Goal: Check status: Check status

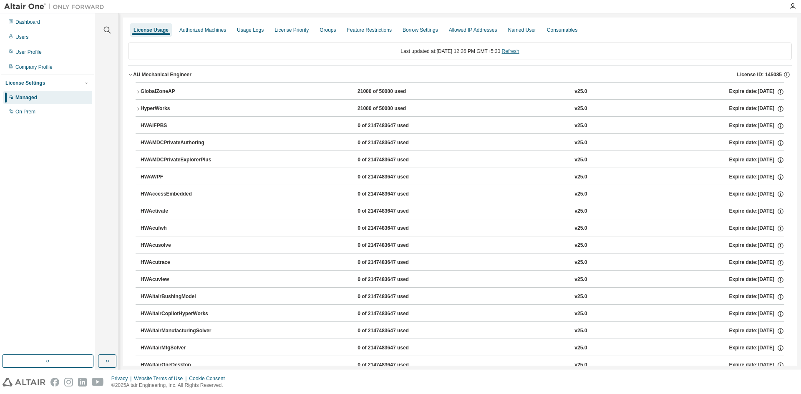
click at [517, 48] on link "Refresh" at bounding box center [511, 51] width 18 height 6
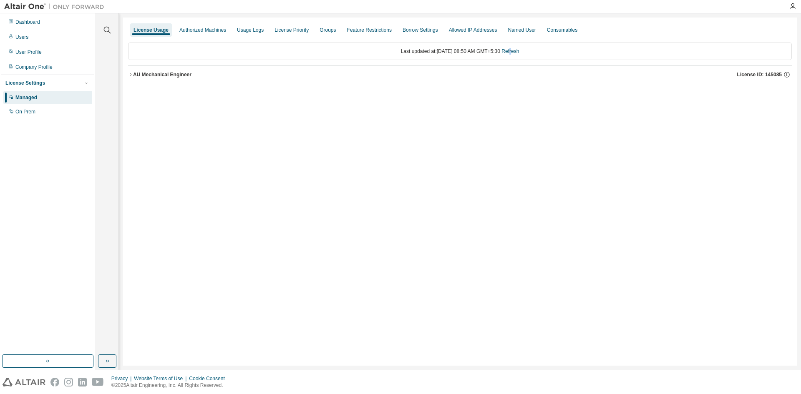
click at [155, 72] on div "AU Mechanical Engineer" at bounding box center [162, 74] width 58 height 7
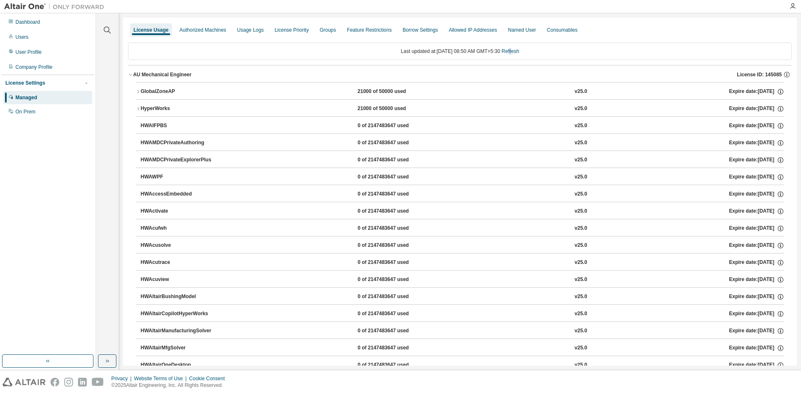
click at [188, 89] on div "GlobalZoneAP" at bounding box center [178, 92] width 75 height 8
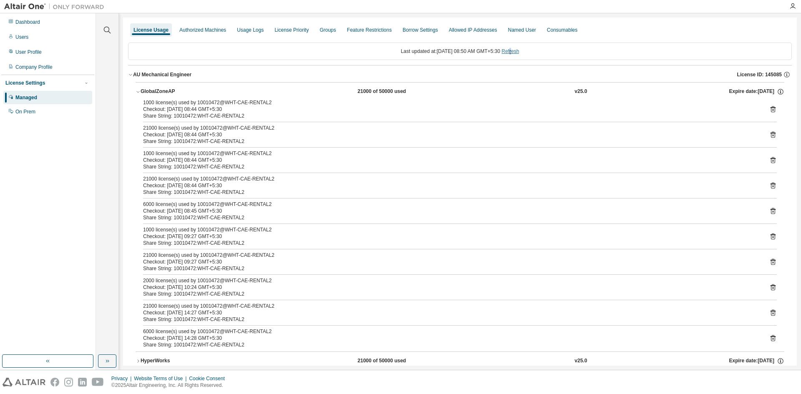
click at [517, 51] on link "Refresh" at bounding box center [510, 51] width 18 height 6
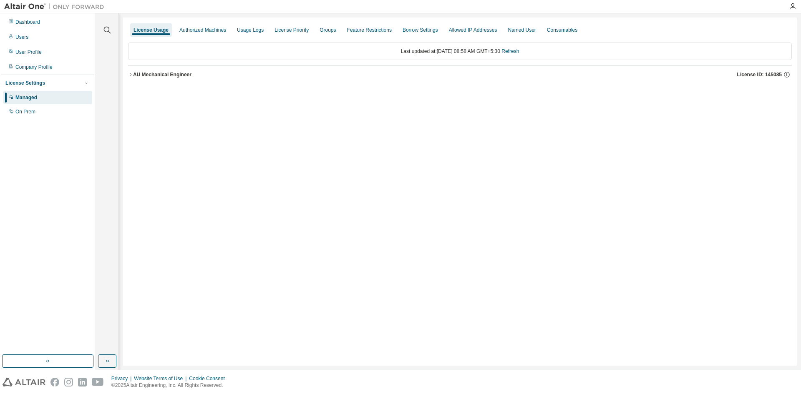
click at [138, 74] on div "AU Mechanical Engineer" at bounding box center [162, 74] width 58 height 7
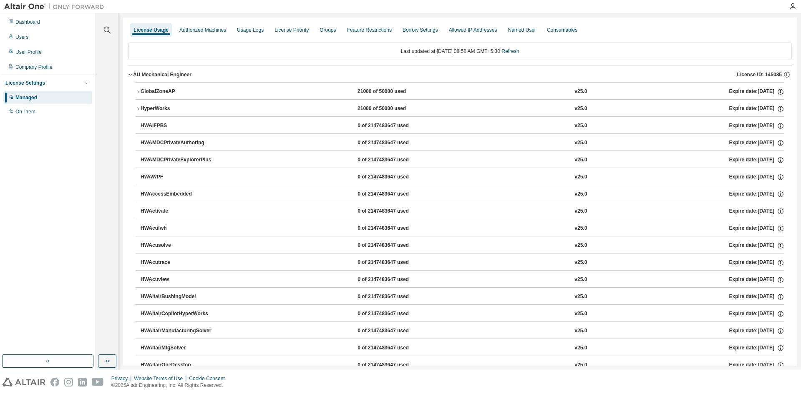
click at [139, 87] on button "GlobalZoneAP 21000 of 50000 used v25.0 Expire date: 2025-09-01" at bounding box center [460, 92] width 648 height 18
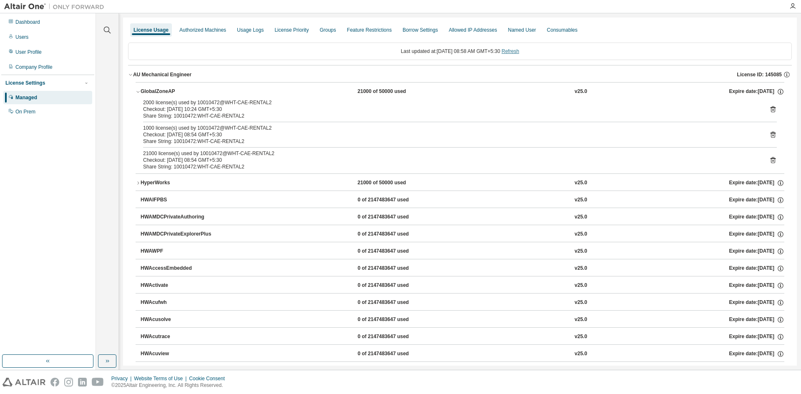
click at [517, 52] on link "Refresh" at bounding box center [510, 51] width 18 height 6
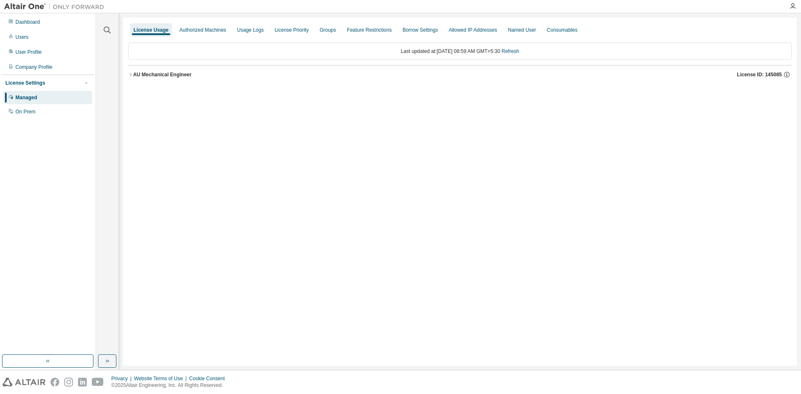
click at [164, 76] on div "AU Mechanical Engineer" at bounding box center [162, 74] width 58 height 7
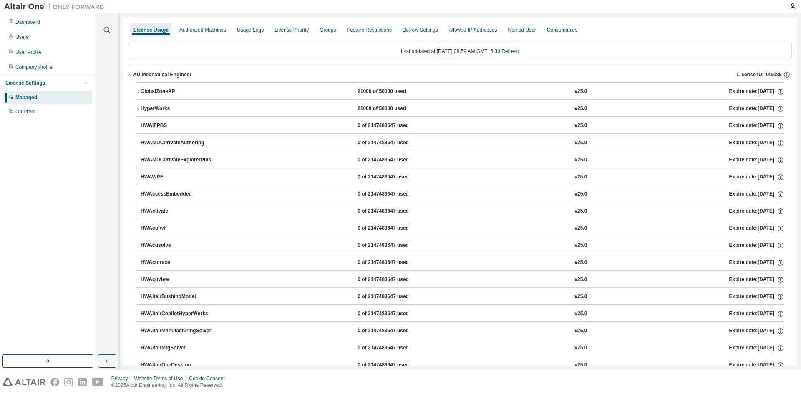
click at [160, 88] on div "GlobalZoneAP" at bounding box center [178, 92] width 75 height 8
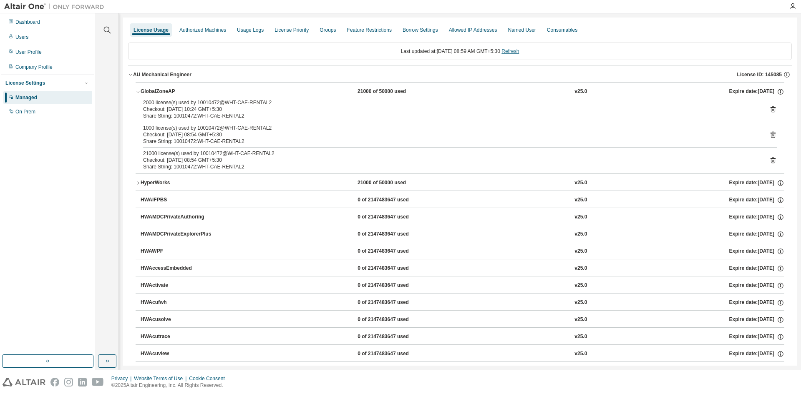
click at [512, 53] on link "Refresh" at bounding box center [510, 51] width 18 height 6
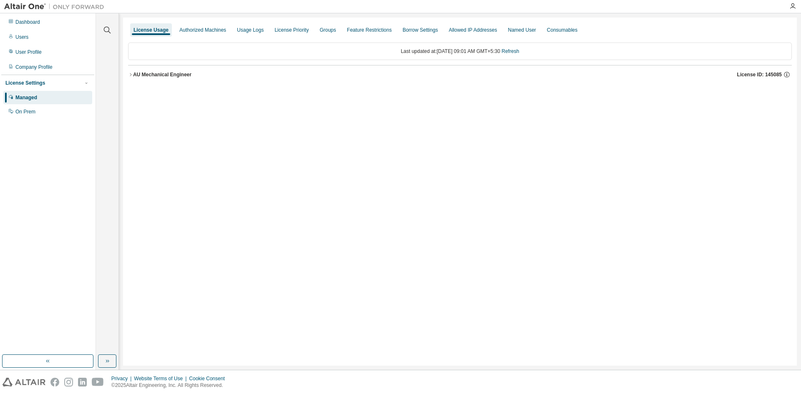
click at [178, 73] on div "AU Mechanical Engineer" at bounding box center [162, 74] width 58 height 7
